Goal: Navigation & Orientation: Find specific page/section

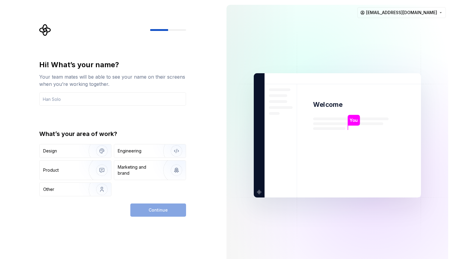
click at [211, 127] on div "Hi! What’s your name? Your team mates will be able to see your name on their sc…" at bounding box center [111, 135] width 222 height 270
click at [147, 103] on input "text" at bounding box center [112, 98] width 147 height 13
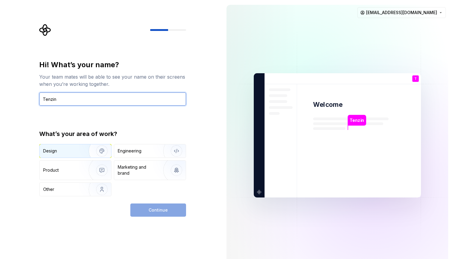
type input "Tenzin"
click at [85, 157] on img "button" at bounding box center [98, 151] width 38 height 40
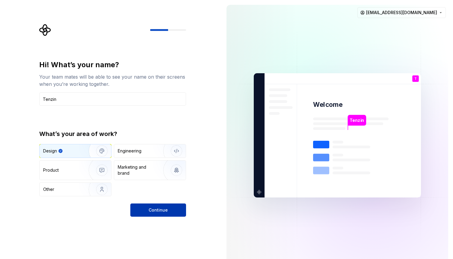
click at [169, 210] on button "Continue" at bounding box center [158, 209] width 56 height 13
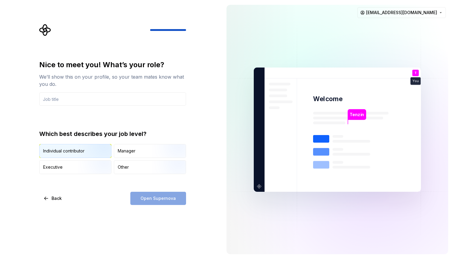
click at [92, 151] on img "button" at bounding box center [97, 158] width 38 height 40
click at [171, 194] on div "Open Supernova" at bounding box center [158, 198] width 56 height 13
click at [118, 101] on input "text" at bounding box center [112, 98] width 147 height 13
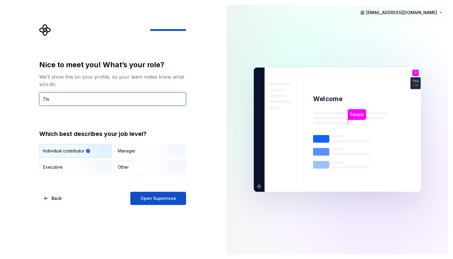
type input "This"
type input "Me"
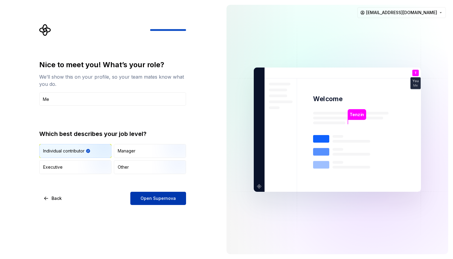
click at [143, 197] on span "Open Supernova" at bounding box center [158, 198] width 35 height 6
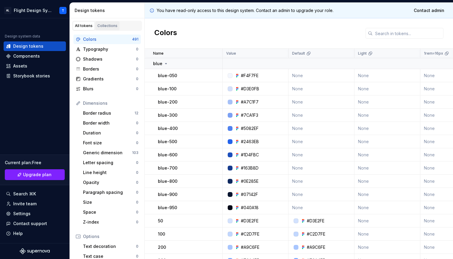
click at [106, 27] on div "Collections" at bounding box center [107, 25] width 20 height 5
click at [110, 25] on div "Collections" at bounding box center [107, 25] width 20 height 5
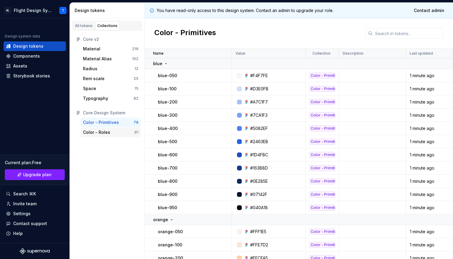
click at [123, 133] on div "Color - Roles" at bounding box center [109, 132] width 52 height 6
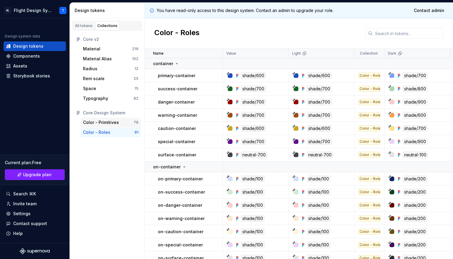
click at [123, 123] on div "Color - Primitives" at bounding box center [108, 122] width 51 height 6
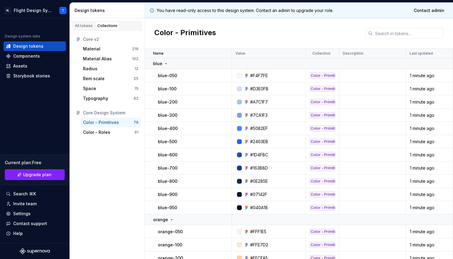
click at [97, 121] on div "Color - Primitives" at bounding box center [101, 122] width 36 height 6
click at [78, 112] on icon at bounding box center [78, 113] width 2 height 4
click at [75, 112] on div "Core Design System" at bounding box center [106, 113] width 67 height 10
click at [34, 11] on html "AL Flight Design System T Design system data Design tokens Components Assets St…" at bounding box center [226, 129] width 453 height 259
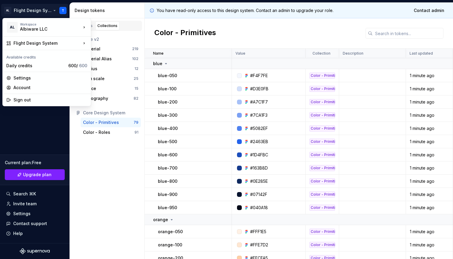
click at [47, 10] on html "AL Flight Design System T Design system data Design tokens Components Assets St…" at bounding box center [226, 129] width 453 height 259
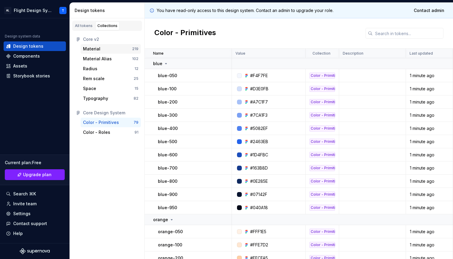
click at [111, 47] on div "Material" at bounding box center [107, 49] width 49 height 6
